Goal: Transaction & Acquisition: Purchase product/service

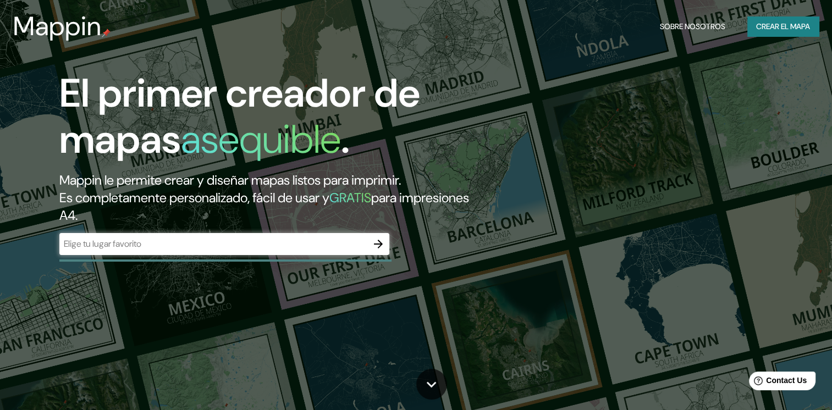
drag, startPoint x: 253, startPoint y: 235, endPoint x: 244, endPoint y: 239, distance: 9.8
click at [244, 239] on div "​" at bounding box center [224, 244] width 330 height 22
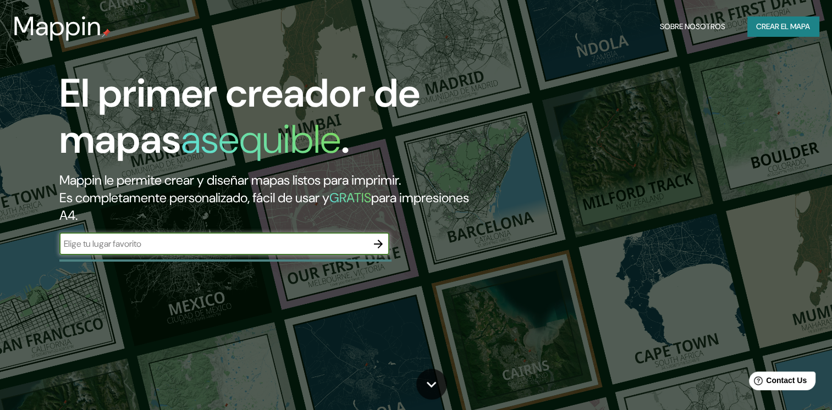
click at [266, 246] on input "text" at bounding box center [213, 244] width 308 height 13
type input "león Guanajuato"
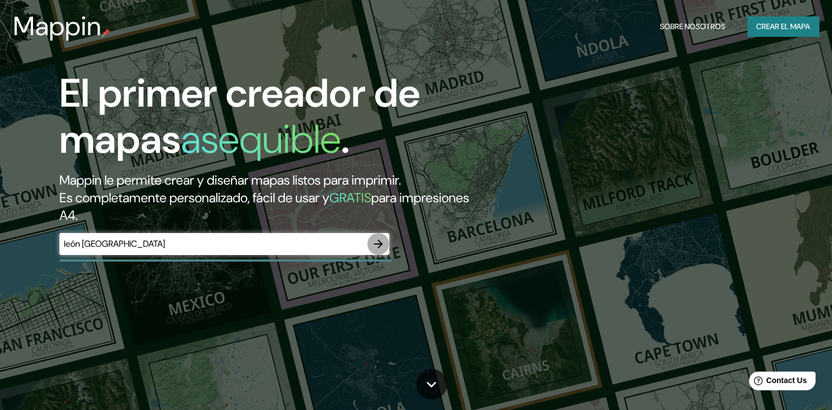
click at [375, 243] on icon "button" at bounding box center [378, 244] width 13 height 13
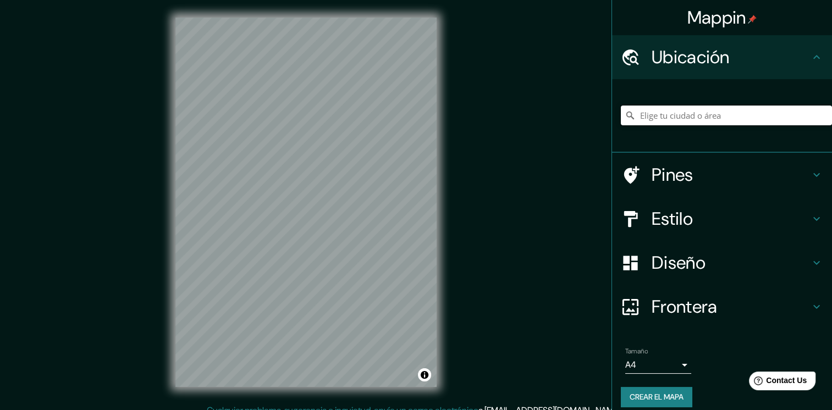
click at [706, 117] on input "Elige tu ciudad o área" at bounding box center [726, 116] width 211 height 20
click at [679, 110] on input "Elige tu ciudad o área" at bounding box center [726, 116] width 211 height 20
click at [656, 116] on input "León, Guanajuato, México" at bounding box center [726, 116] width 211 height 20
drag, startPoint x: 745, startPoint y: 116, endPoint x: 590, endPoint y: 122, distance: 155.2
click at [499, 114] on div "Mappin Ubicación León, Guanajuato, México Pines Estilo Diseño Frontera Elige un…" at bounding box center [416, 211] width 832 height 422
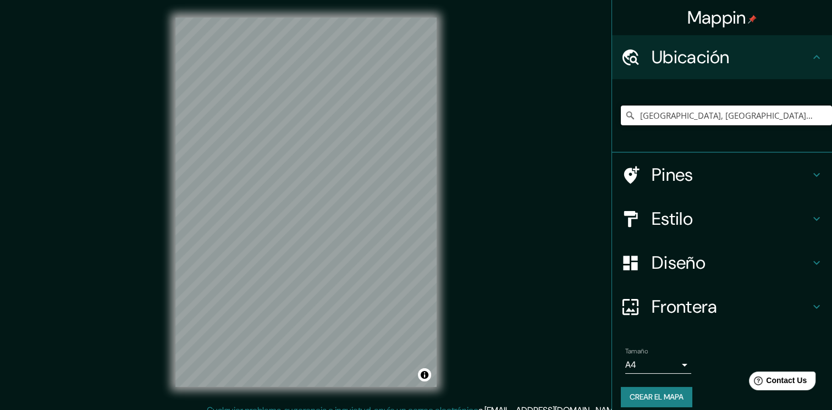
paste input "[STREET_ADDRESS][PERSON_NAME][PERSON_NAME]."
type input "[GEOGRAPHIC_DATA], [GEOGRAPHIC_DATA], [GEOGRAPHIC_DATA], [GEOGRAPHIC_DATA]"
click at [810, 177] on icon at bounding box center [816, 174] width 13 height 13
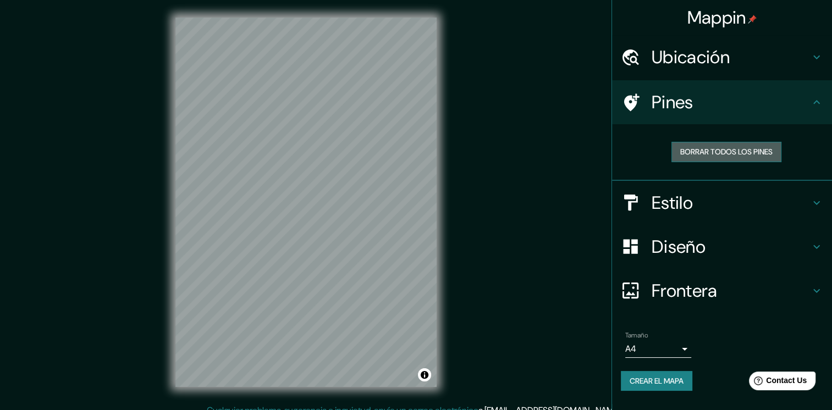
click at [737, 152] on font "Borrar todos los pines" at bounding box center [727, 152] width 92 height 14
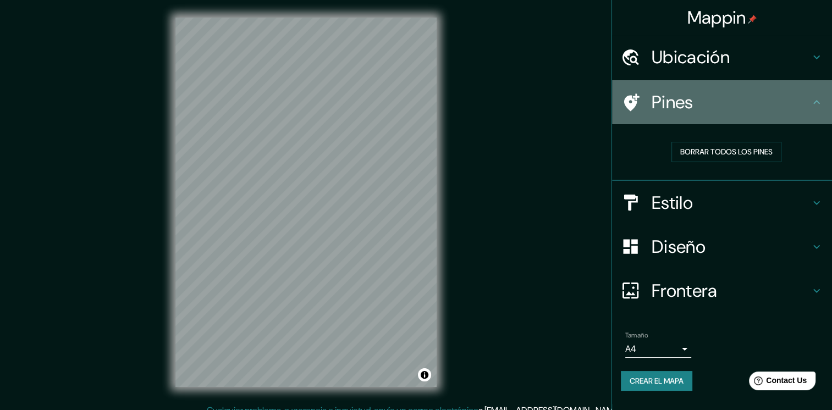
click at [662, 91] on h4 "Pines" at bounding box center [731, 102] width 158 height 22
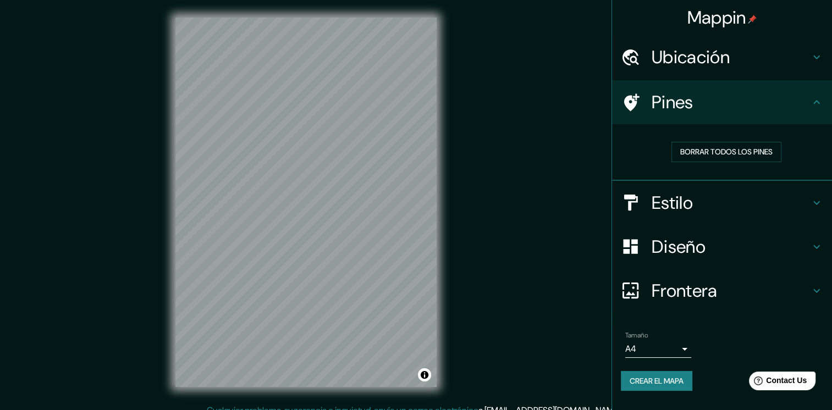
click at [816, 107] on icon at bounding box center [816, 102] width 13 height 13
click at [816, 206] on icon at bounding box center [816, 202] width 13 height 13
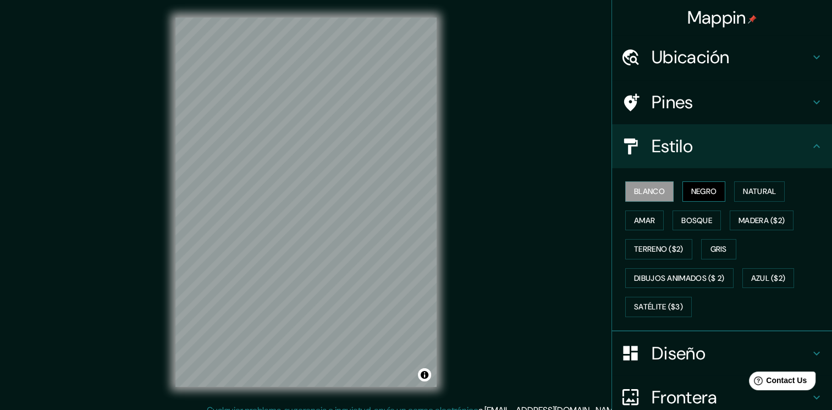
click at [692, 195] on font "Negro" at bounding box center [705, 192] width 26 height 14
click at [743, 191] on font "Natural" at bounding box center [759, 192] width 33 height 14
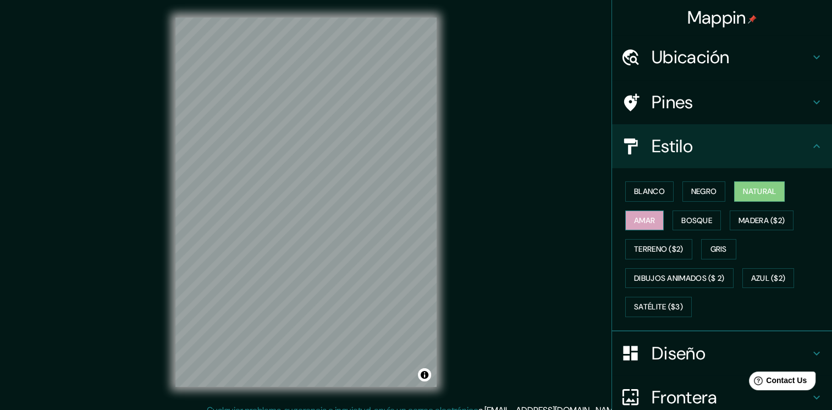
click at [646, 224] on font "Amar" at bounding box center [644, 221] width 21 height 14
click at [645, 248] on font "Terreno ($2)" at bounding box center [659, 250] width 50 height 14
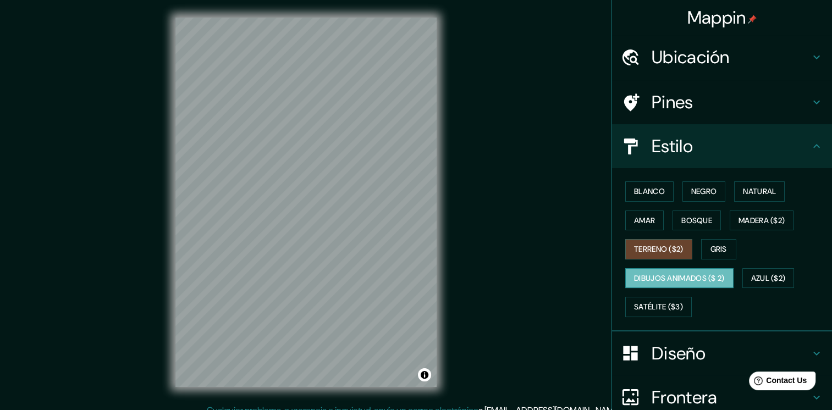
click at [651, 272] on font "Dibujos animados ($ 2)" at bounding box center [679, 279] width 91 height 14
click at [668, 309] on font "Satélite ($3)" at bounding box center [658, 307] width 49 height 14
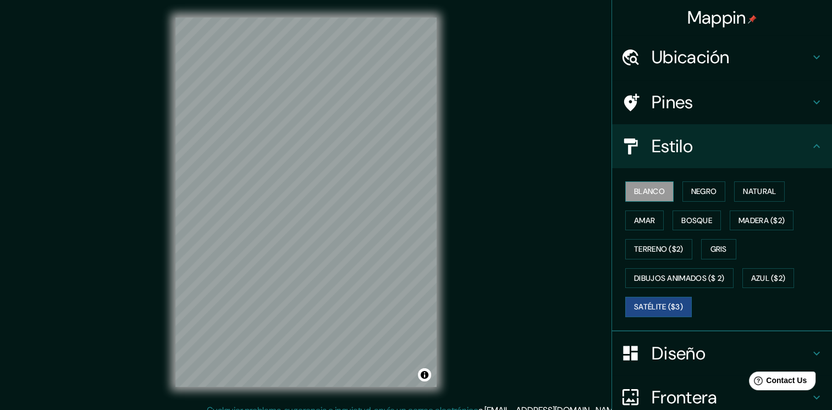
click at [652, 188] on font "Blanco" at bounding box center [649, 192] width 31 height 14
click at [706, 188] on font "Negro" at bounding box center [705, 192] width 26 height 14
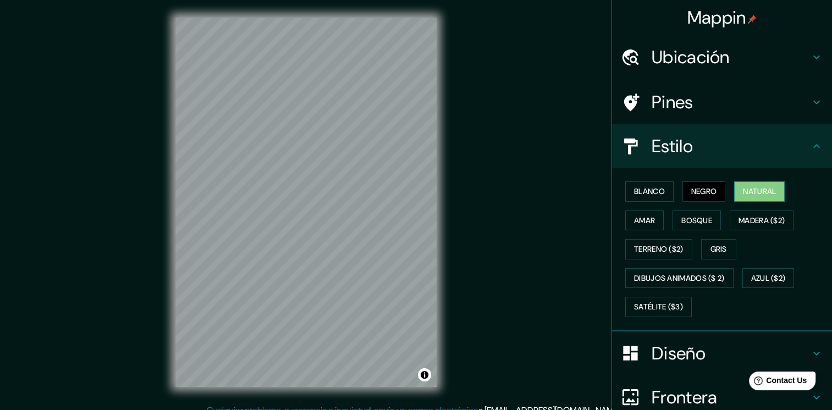
click at [749, 188] on font "Natural" at bounding box center [759, 192] width 33 height 14
click at [668, 309] on font "Satélite ($3)" at bounding box center [658, 307] width 49 height 14
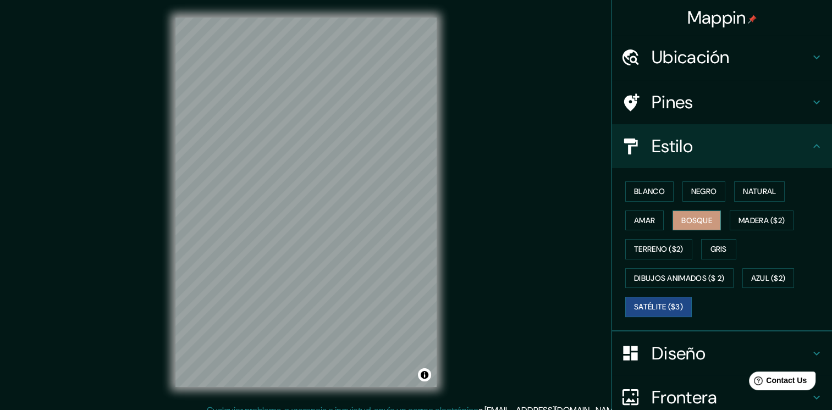
click at [701, 220] on font "Bosque" at bounding box center [697, 221] width 31 height 14
click at [752, 194] on font "Natural" at bounding box center [759, 192] width 33 height 14
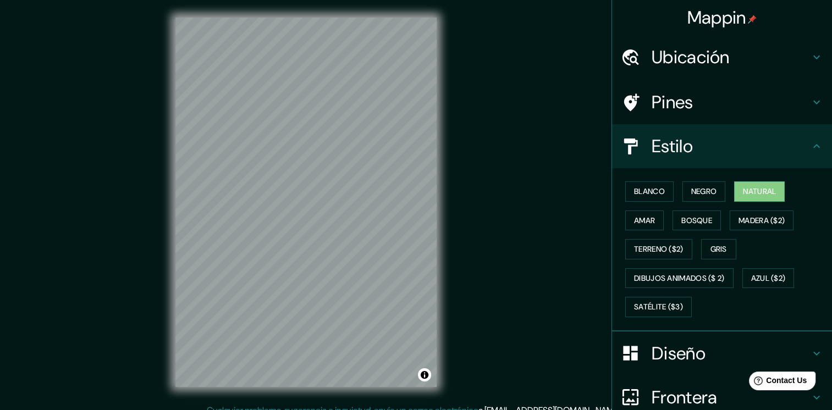
click at [667, 350] on h4 "Diseño" at bounding box center [731, 354] width 158 height 22
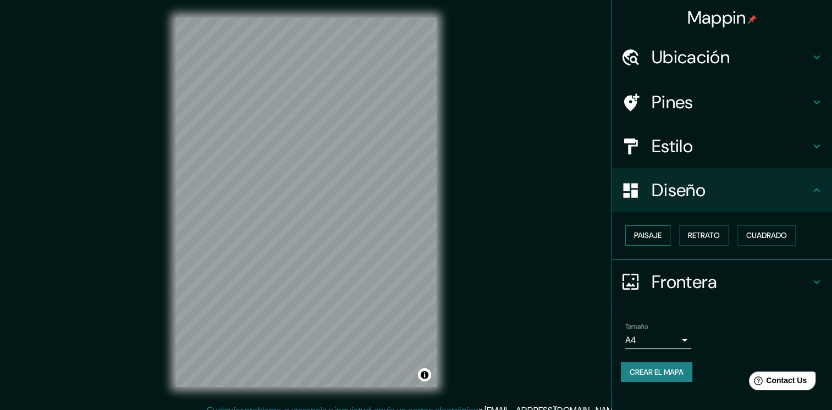
click at [660, 238] on font "Paisaje" at bounding box center [648, 236] width 28 height 14
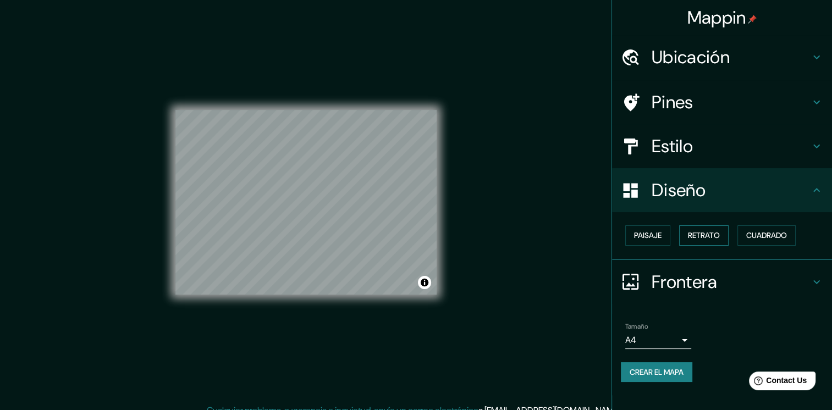
click at [682, 235] on button "Retrato" at bounding box center [704, 236] width 50 height 20
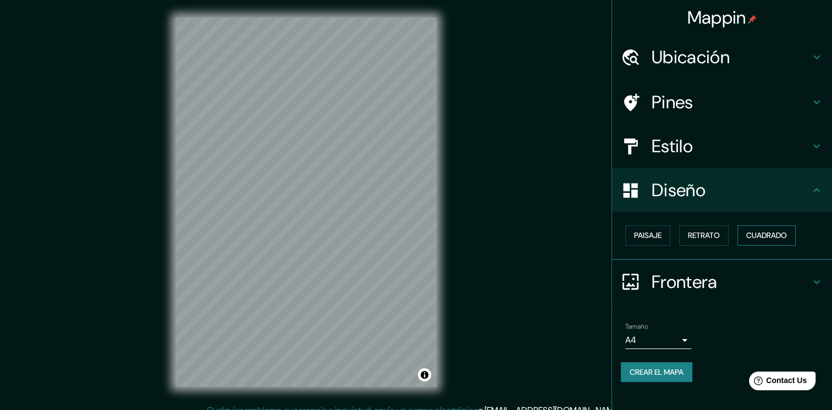
click at [759, 233] on font "Cuadrado" at bounding box center [767, 236] width 41 height 14
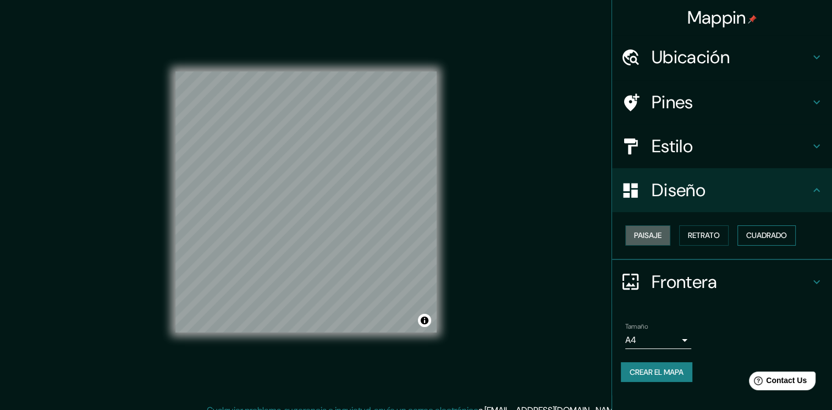
drag, startPoint x: 645, startPoint y: 234, endPoint x: 760, endPoint y: 234, distance: 114.4
click at [646, 234] on font "Paisaje" at bounding box center [648, 236] width 28 height 14
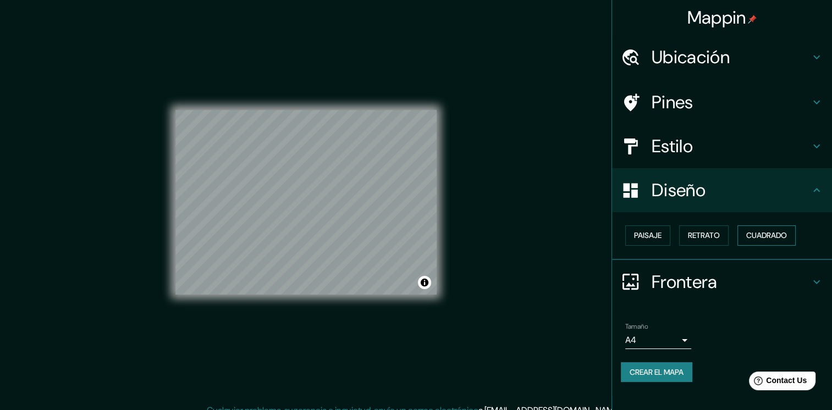
click at [766, 232] on font "Cuadrado" at bounding box center [767, 236] width 41 height 14
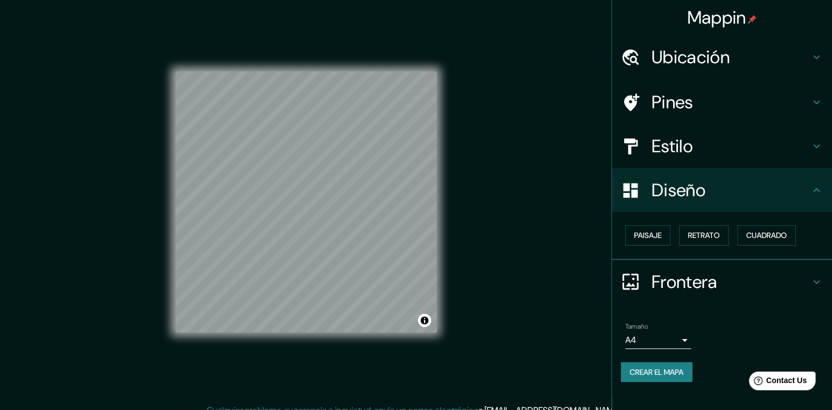
click at [716, 42] on div "Ubicación" at bounding box center [722, 57] width 220 height 44
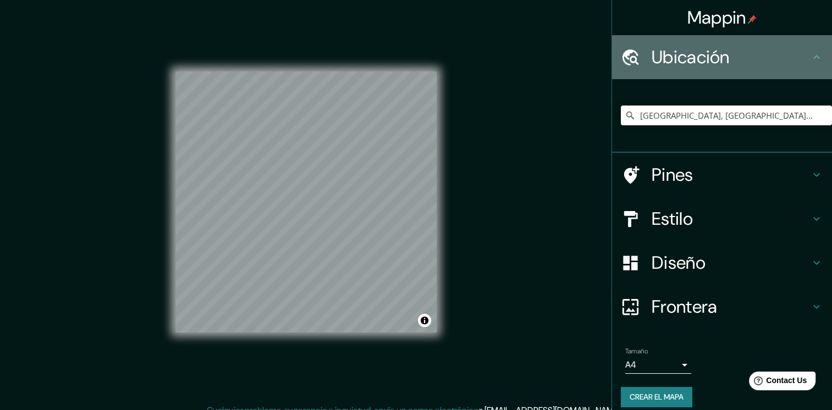
click at [707, 54] on h4 "Ubicación" at bounding box center [731, 57] width 158 height 22
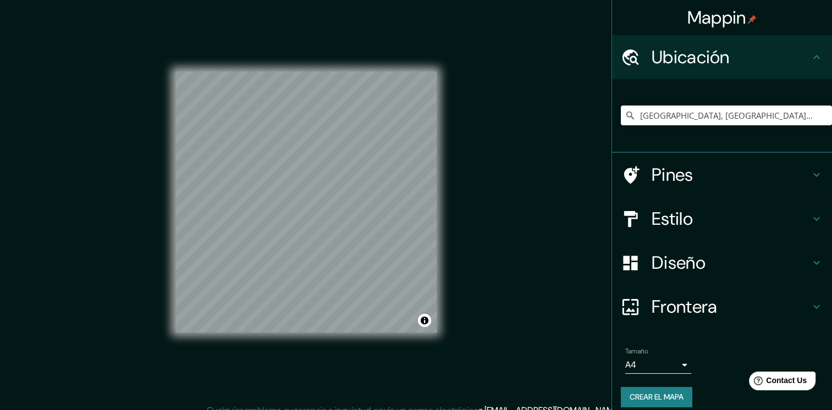
click at [741, 164] on h4 "Pines" at bounding box center [731, 175] width 158 height 22
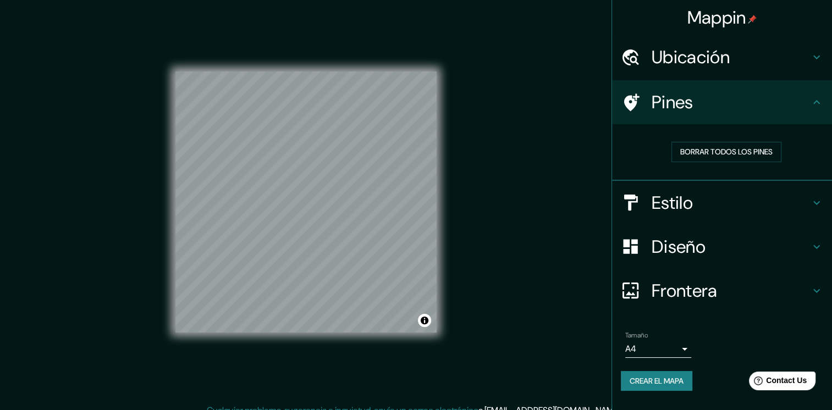
drag, startPoint x: 701, startPoint y: 212, endPoint x: 698, endPoint y: 218, distance: 6.6
click at [701, 213] on div "Estilo" at bounding box center [722, 203] width 220 height 44
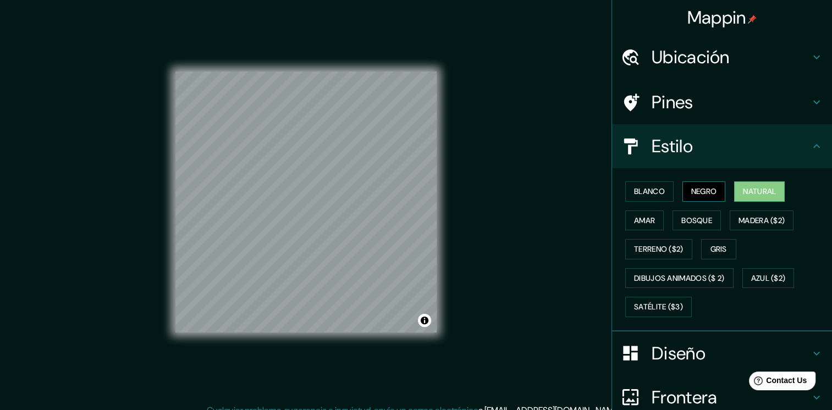
click at [698, 196] on font "Negro" at bounding box center [705, 192] width 26 height 14
click at [663, 190] on button "Blanco" at bounding box center [649, 192] width 48 height 20
click at [743, 188] on font "Natural" at bounding box center [759, 192] width 33 height 14
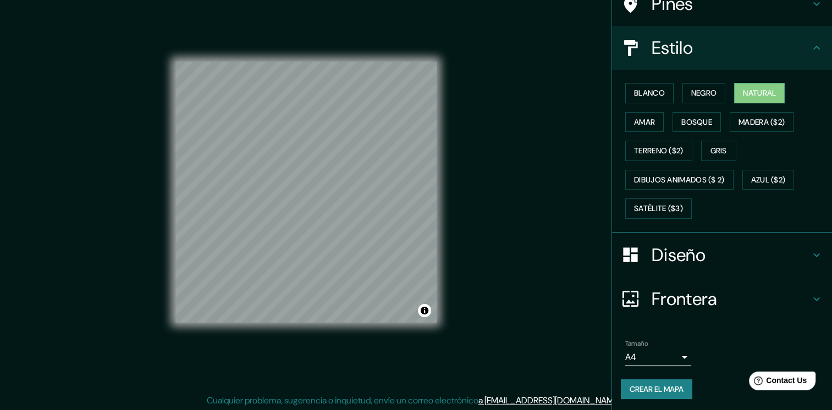
scroll to position [12, 0]
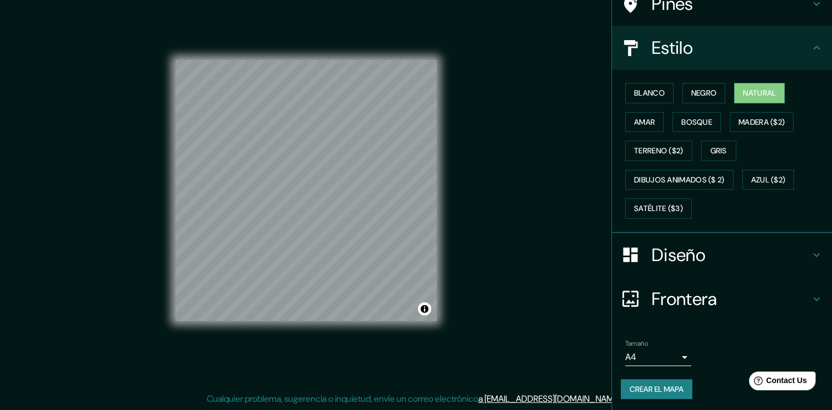
drag, startPoint x: 537, startPoint y: 182, endPoint x: 528, endPoint y: 135, distance: 48.2
click at [528, 135] on div "Mappin Ubicación Calle Paseo Del Sol, 37157 León, Guanajuato, México Calle Pase…" at bounding box center [416, 199] width 832 height 422
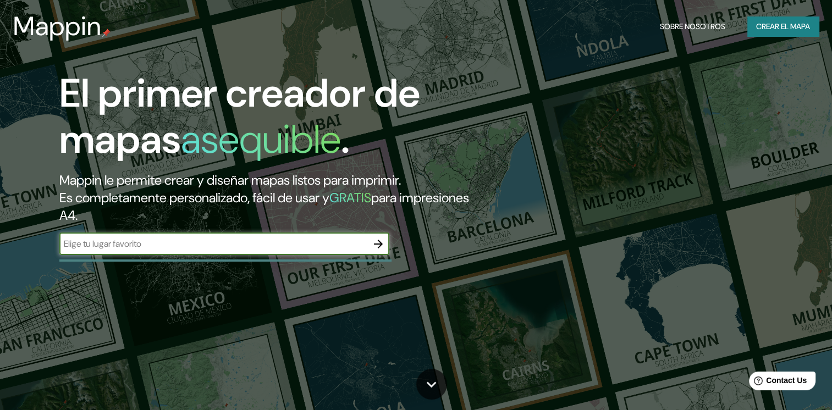
click at [790, 29] on font "Crear el mapa" at bounding box center [783, 27] width 54 height 14
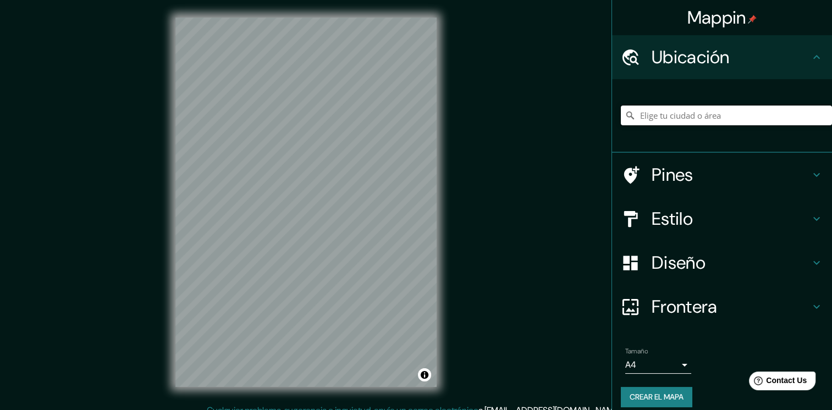
click at [683, 120] on input "Elige tu ciudad o área" at bounding box center [726, 116] width 211 height 20
click at [703, 113] on input "Elige tu ciudad o área" at bounding box center [726, 116] width 211 height 20
paste input "[STREET_ADDRESS][PERSON_NAME][PERSON_NAME]."
type input "[GEOGRAPHIC_DATA], [GEOGRAPHIC_DATA], [GEOGRAPHIC_DATA], [GEOGRAPHIC_DATA]"
click at [814, 264] on icon at bounding box center [817, 263] width 7 height 4
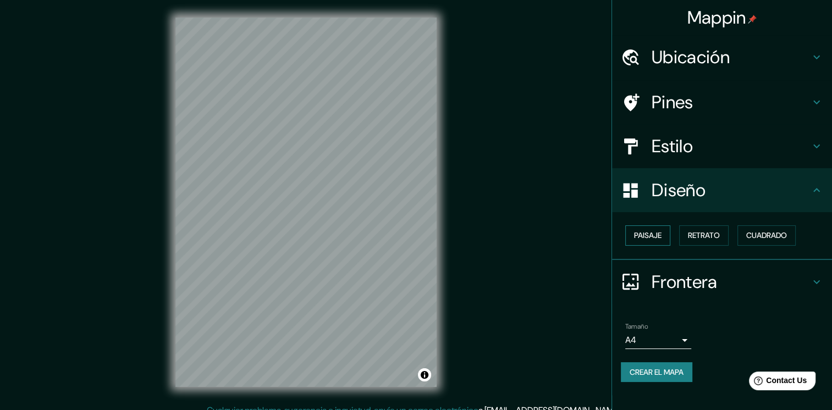
click at [667, 233] on button "Paisaje" at bounding box center [647, 236] width 45 height 20
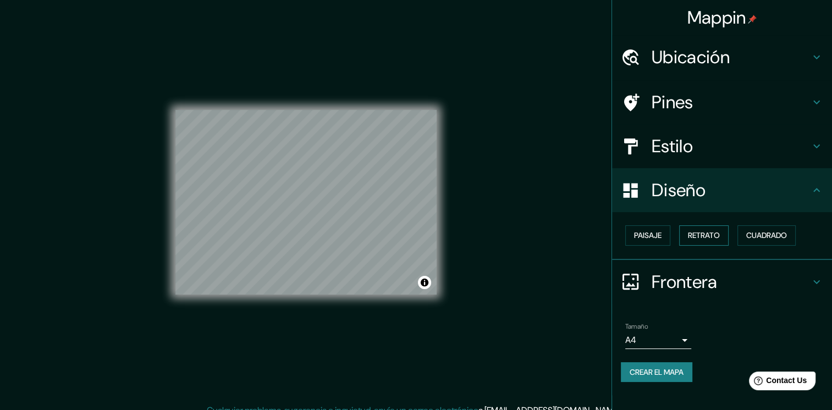
click at [707, 233] on font "Retrato" at bounding box center [704, 236] width 32 height 14
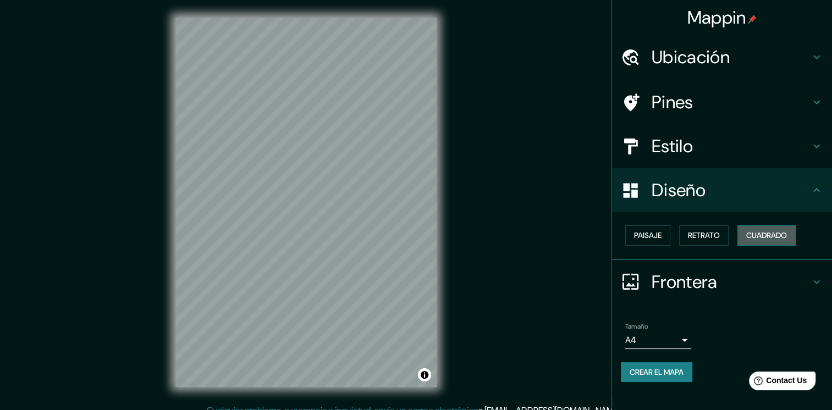
click at [782, 237] on font "Cuadrado" at bounding box center [767, 236] width 41 height 14
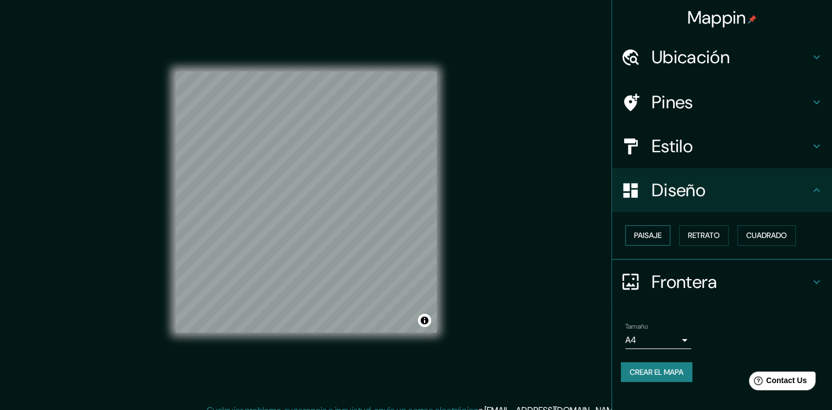
click at [662, 233] on button "Paisaje" at bounding box center [647, 236] width 45 height 20
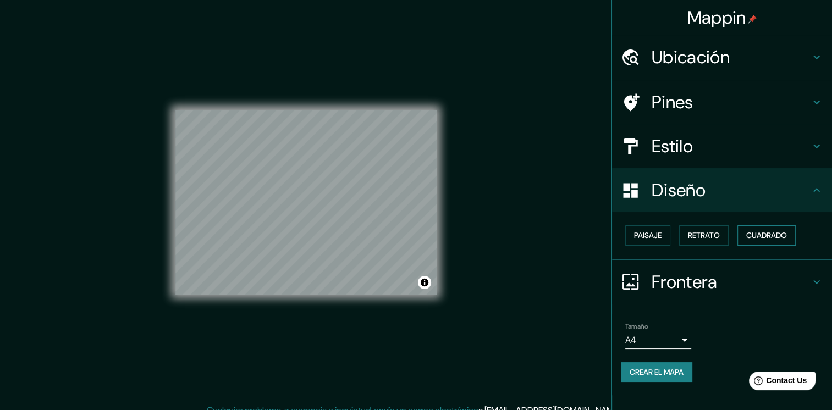
click at [754, 234] on font "Cuadrado" at bounding box center [767, 236] width 41 height 14
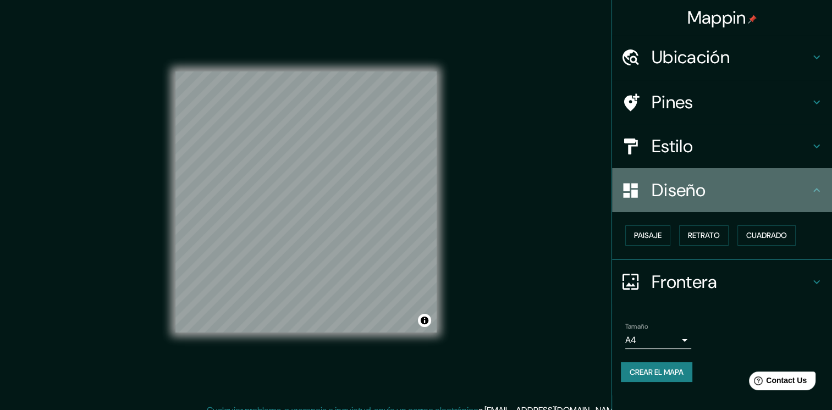
click at [805, 188] on h4 "Diseño" at bounding box center [731, 190] width 158 height 22
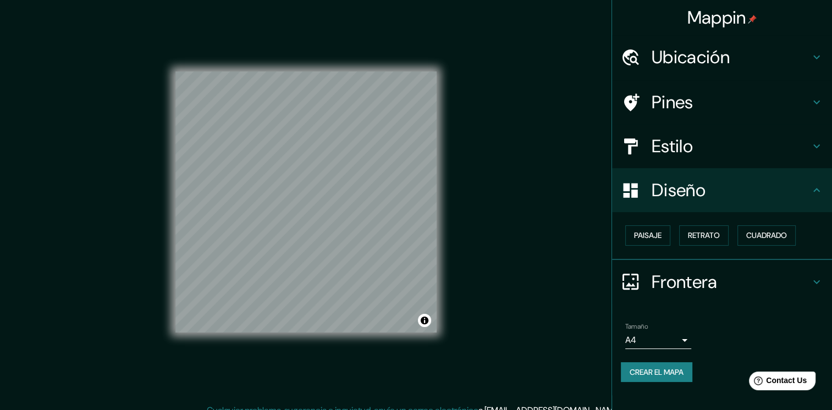
click at [685, 337] on body "Mappin Ubicación [GEOGRAPHIC_DATA], [GEOGRAPHIC_DATA], [GEOGRAPHIC_DATA], [GEOG…" at bounding box center [416, 205] width 832 height 410
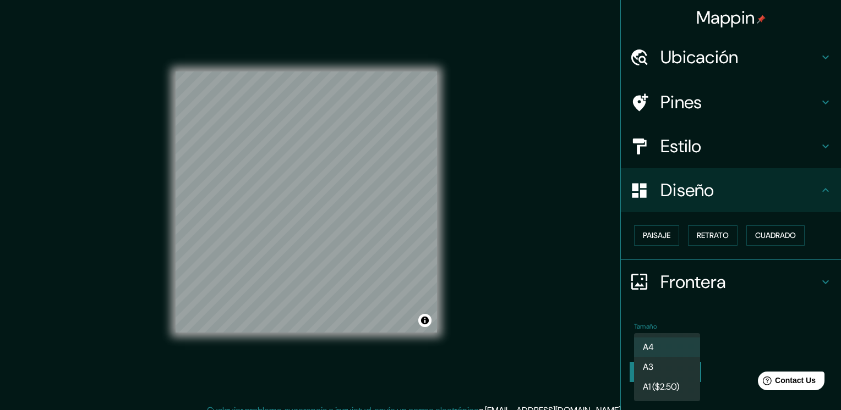
click at [676, 370] on li "A3" at bounding box center [667, 368] width 66 height 20
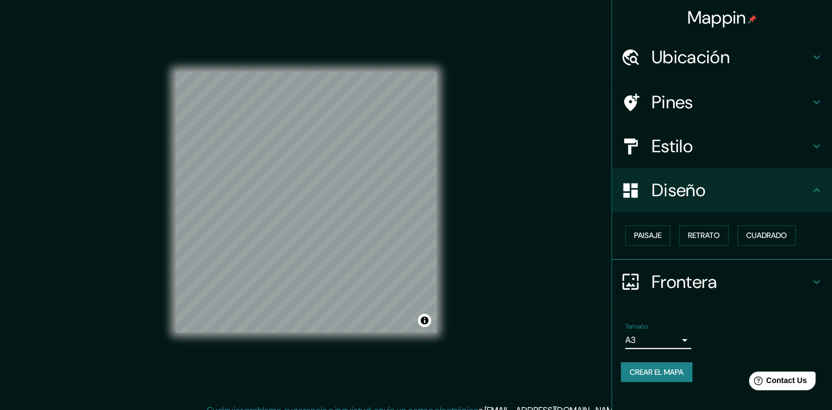
click at [680, 340] on body "Mappin Ubicación [GEOGRAPHIC_DATA], [GEOGRAPHIC_DATA], [GEOGRAPHIC_DATA], [GEOG…" at bounding box center [416, 205] width 832 height 410
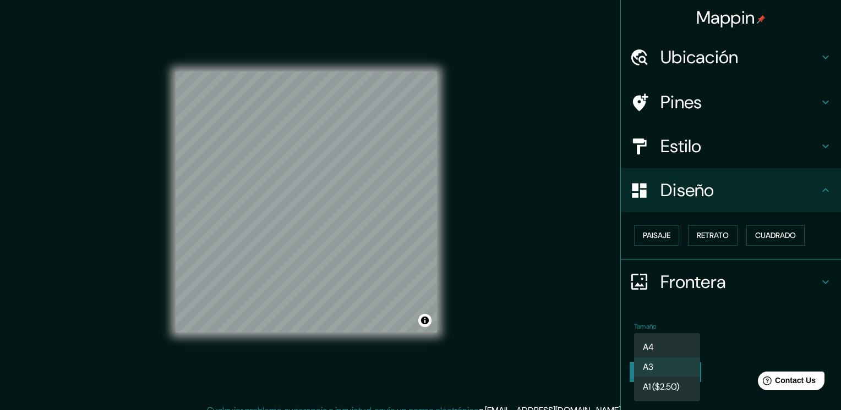
click at [667, 348] on li "A4" at bounding box center [667, 348] width 66 height 20
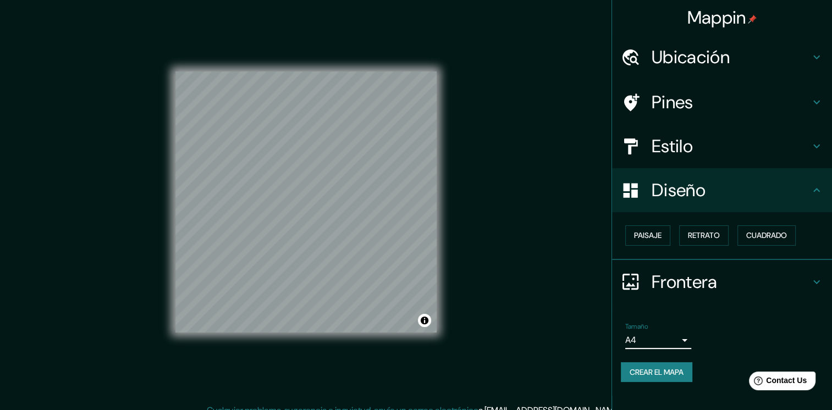
click at [676, 345] on body "Mappin Ubicación [GEOGRAPHIC_DATA], [GEOGRAPHIC_DATA], [GEOGRAPHIC_DATA], [GEOG…" at bounding box center [416, 205] width 832 height 410
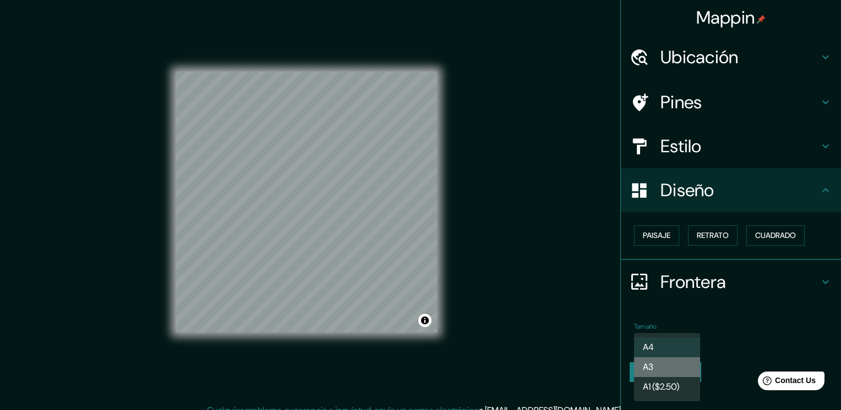
click at [667, 366] on li "A3" at bounding box center [667, 368] width 66 height 20
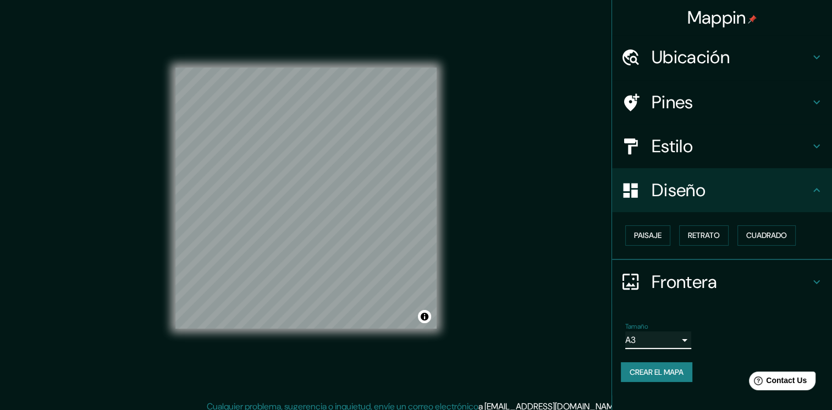
scroll to position [12, 0]
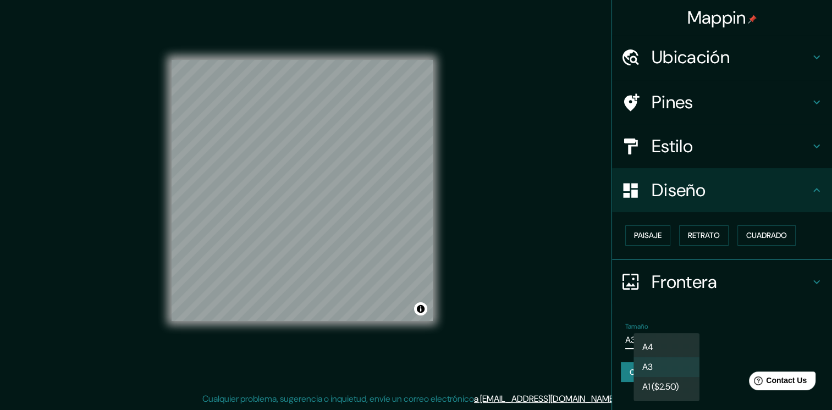
click at [681, 347] on body "Mappin Ubicación [GEOGRAPHIC_DATA], [GEOGRAPHIC_DATA], [GEOGRAPHIC_DATA], [GEOG…" at bounding box center [416, 193] width 832 height 410
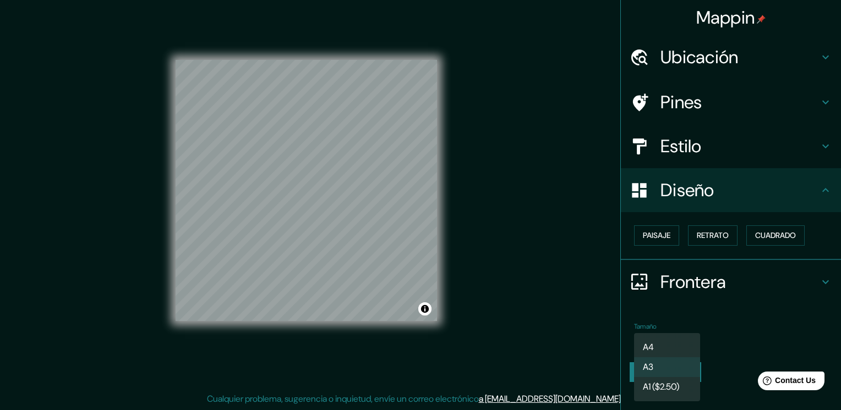
click at [683, 340] on li "A4" at bounding box center [667, 348] width 66 height 20
type input "single"
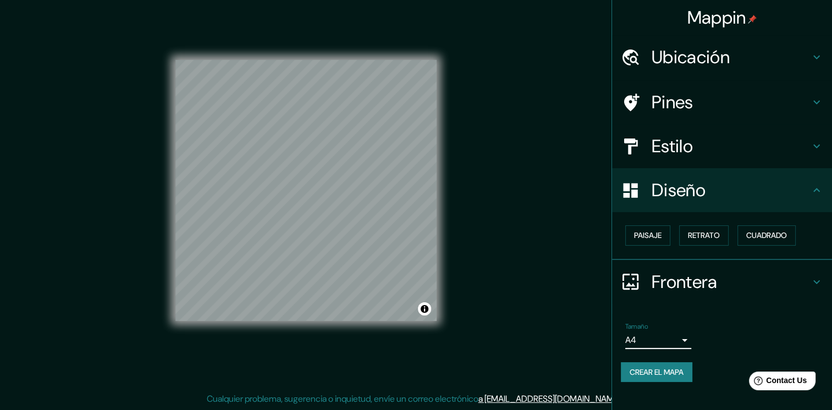
click at [708, 283] on h4 "Frontera" at bounding box center [731, 282] width 158 height 22
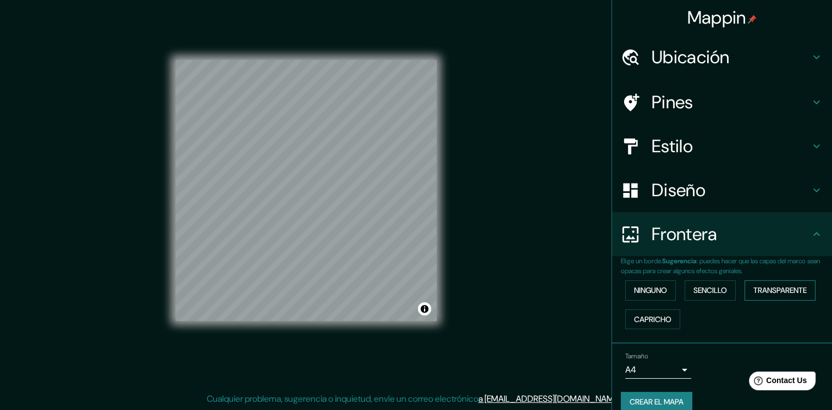
click at [758, 287] on font "Transparente" at bounding box center [780, 291] width 53 height 14
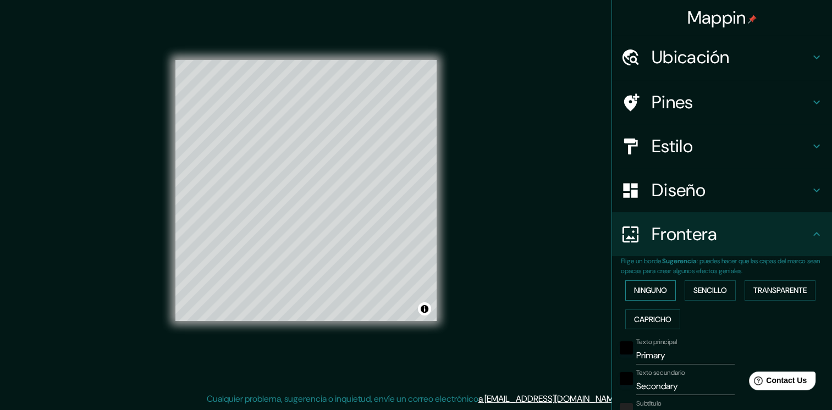
click at [625, 289] on button "Ninguno" at bounding box center [650, 291] width 51 height 20
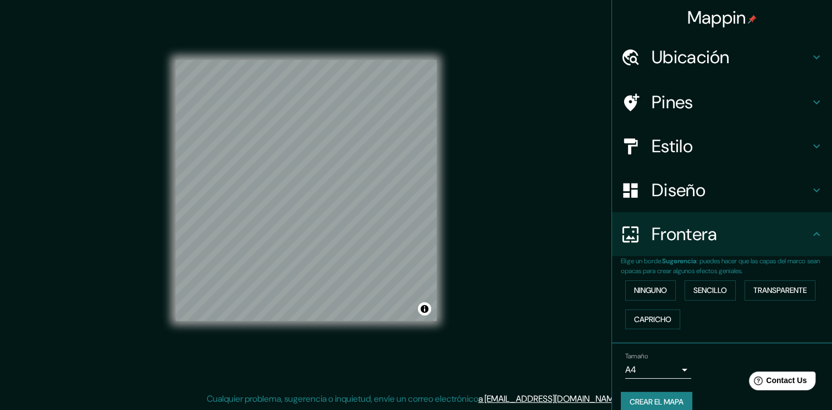
click at [728, 237] on h4 "Frontera" at bounding box center [731, 234] width 158 height 22
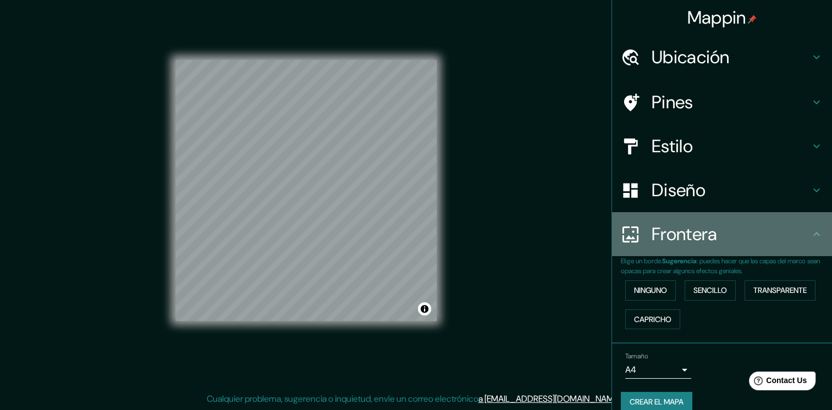
click at [810, 236] on icon at bounding box center [816, 234] width 13 height 13
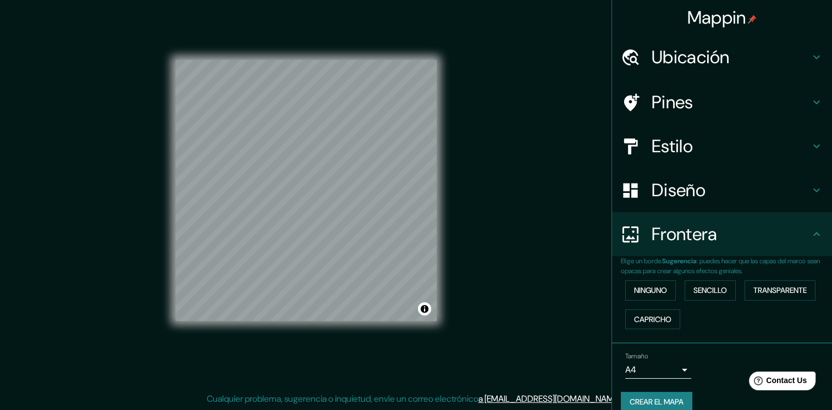
click at [803, 226] on div "Frontera" at bounding box center [722, 234] width 220 height 44
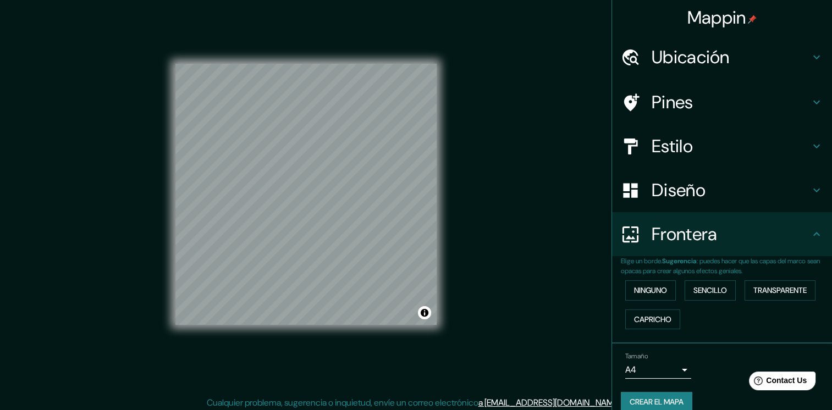
scroll to position [0, 0]
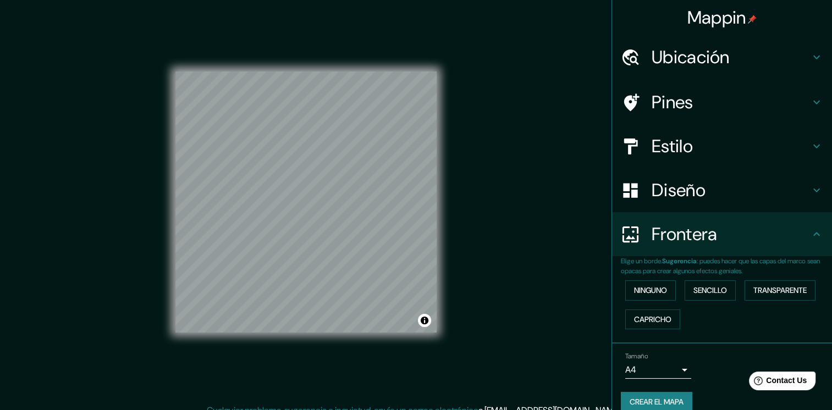
click at [801, 98] on h4 "Pines" at bounding box center [731, 102] width 158 height 22
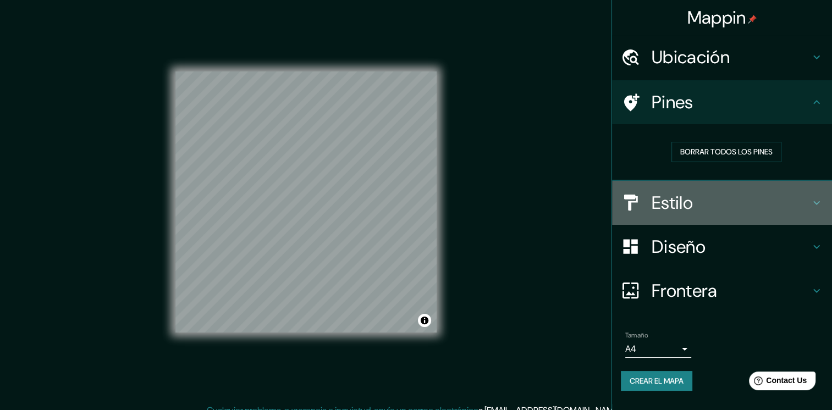
click at [810, 204] on h4 "Estilo" at bounding box center [731, 203] width 158 height 22
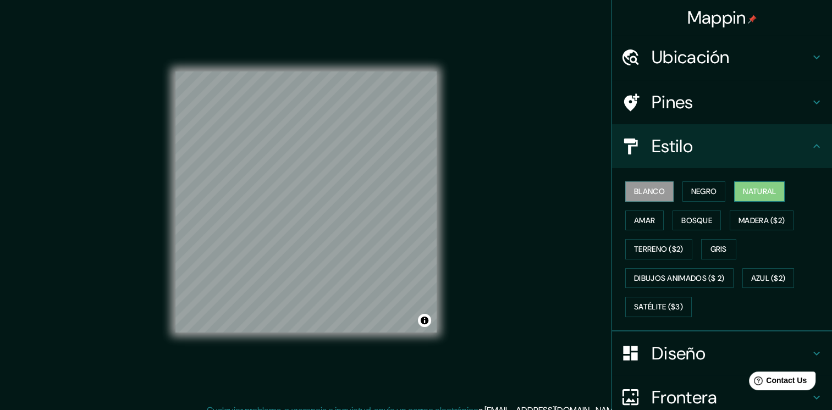
click at [745, 189] on font "Natural" at bounding box center [759, 192] width 33 height 14
click at [698, 193] on font "Negro" at bounding box center [705, 192] width 26 height 14
click at [651, 195] on font "Blanco" at bounding box center [649, 192] width 31 height 14
click at [692, 193] on font "Negro" at bounding box center [705, 192] width 26 height 14
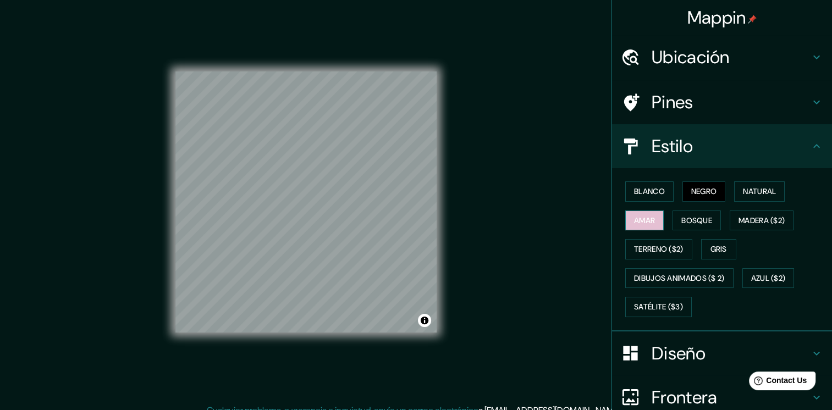
click at [652, 218] on button "Amar" at bounding box center [644, 221] width 39 height 20
click at [682, 215] on font "Bosque" at bounding box center [697, 221] width 31 height 14
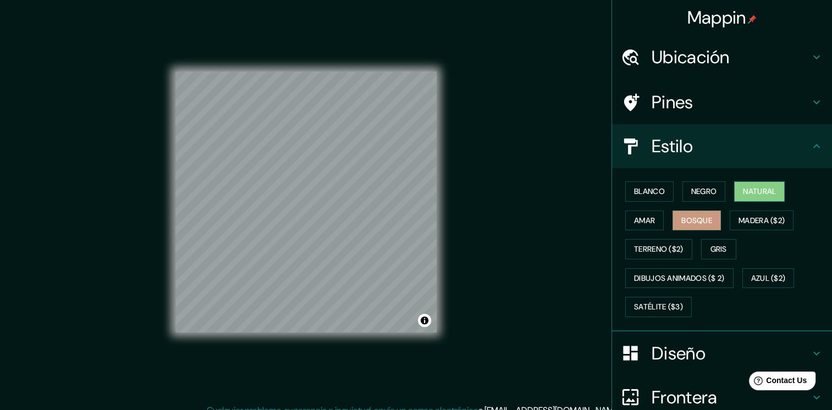
click at [743, 190] on font "Natural" at bounding box center [759, 192] width 33 height 14
click at [822, 134] on div "Estilo" at bounding box center [722, 146] width 220 height 44
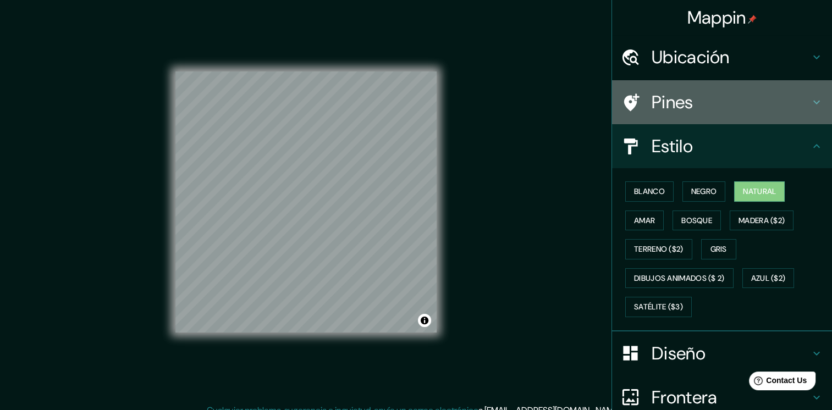
click at [776, 107] on h4 "Pines" at bounding box center [731, 102] width 158 height 22
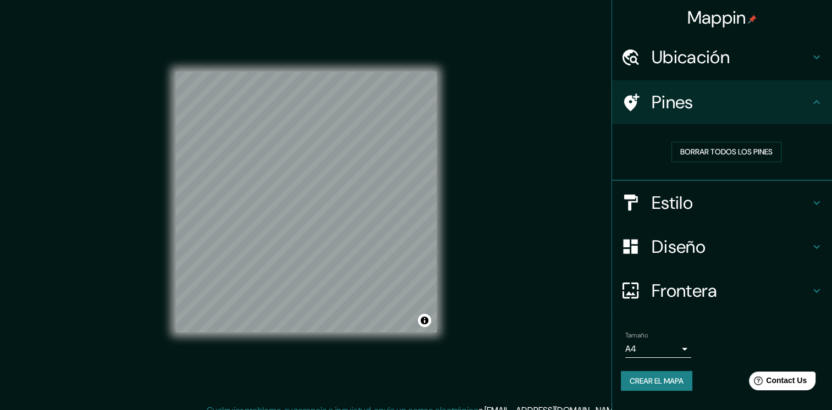
click at [790, 107] on h4 "Pines" at bounding box center [731, 102] width 158 height 22
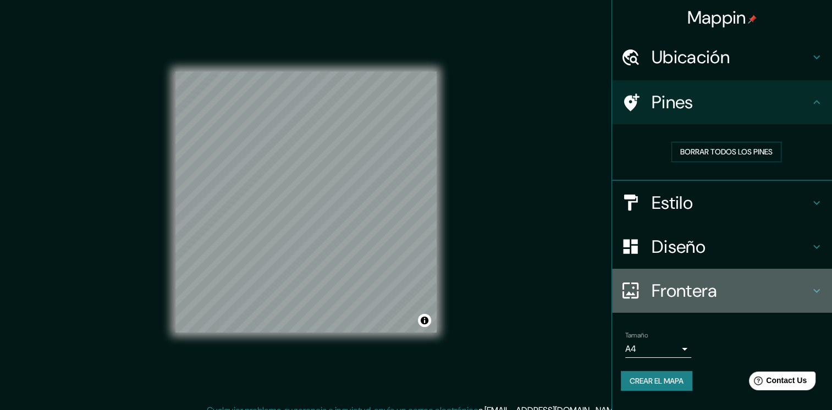
click at [808, 286] on h4 "Frontera" at bounding box center [731, 291] width 158 height 22
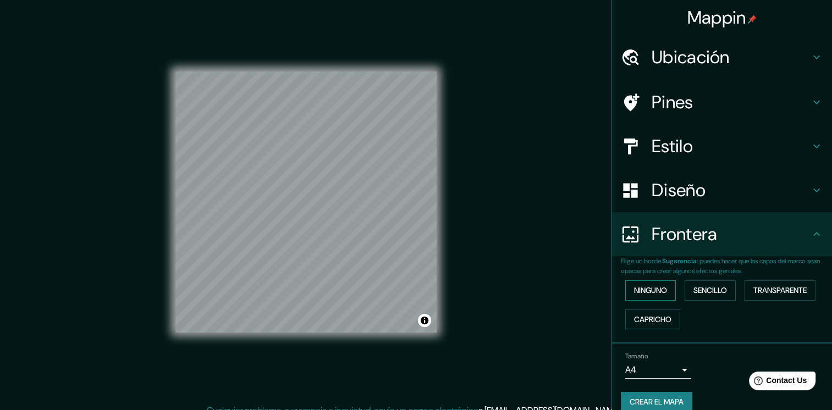
click at [657, 290] on font "Ninguno" at bounding box center [650, 291] width 33 height 14
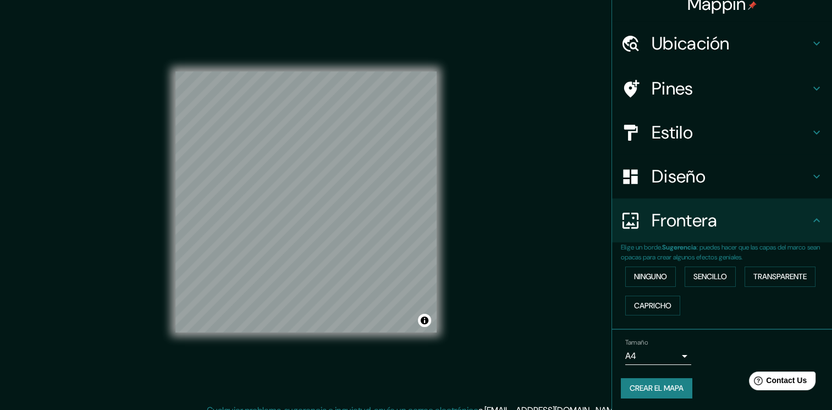
click at [670, 388] on font "Crear el mapa" at bounding box center [657, 389] width 54 height 14
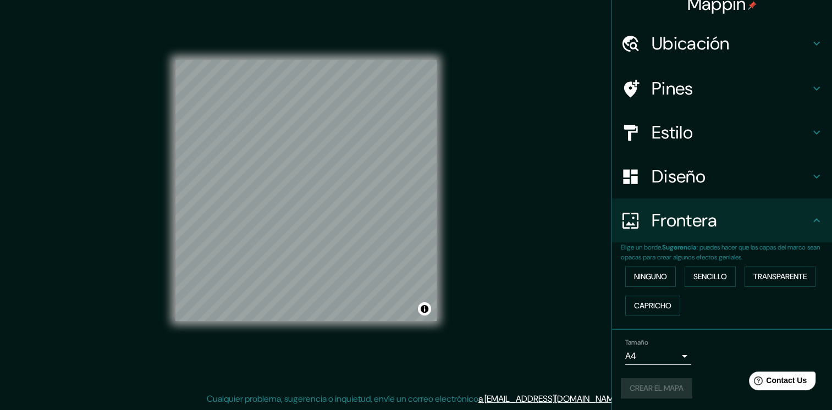
click at [667, 389] on div "Crear el mapa" at bounding box center [722, 388] width 202 height 20
drag, startPoint x: 448, startPoint y: 183, endPoint x: 633, endPoint y: 386, distance: 274.6
click at [633, 386] on font "Crear el mapa" at bounding box center [657, 389] width 54 height 14
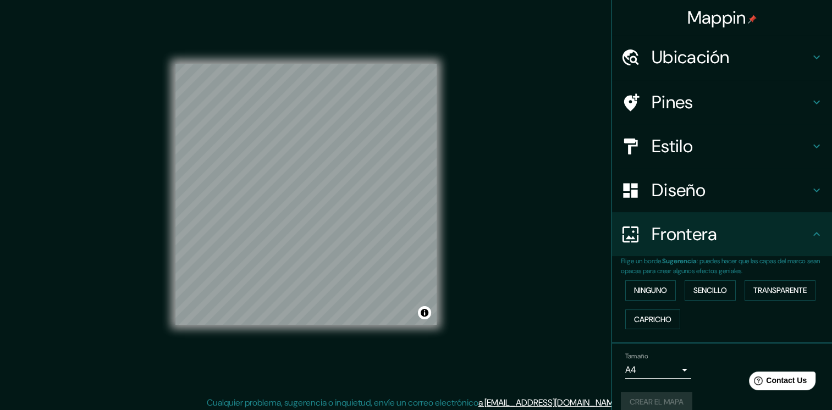
scroll to position [0, 0]
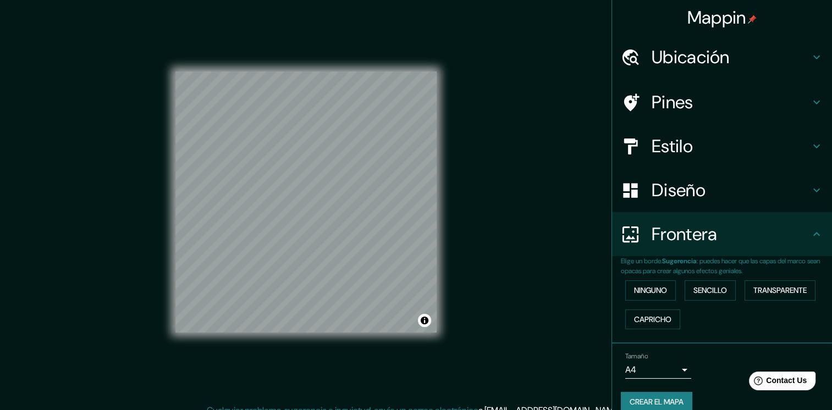
click at [511, 125] on div "Mappin Ubicación [GEOGRAPHIC_DATA], [GEOGRAPHIC_DATA], [GEOGRAPHIC_DATA] [GEOGR…" at bounding box center [416, 211] width 832 height 422
